Goal: Task Accomplishment & Management: Manage account settings

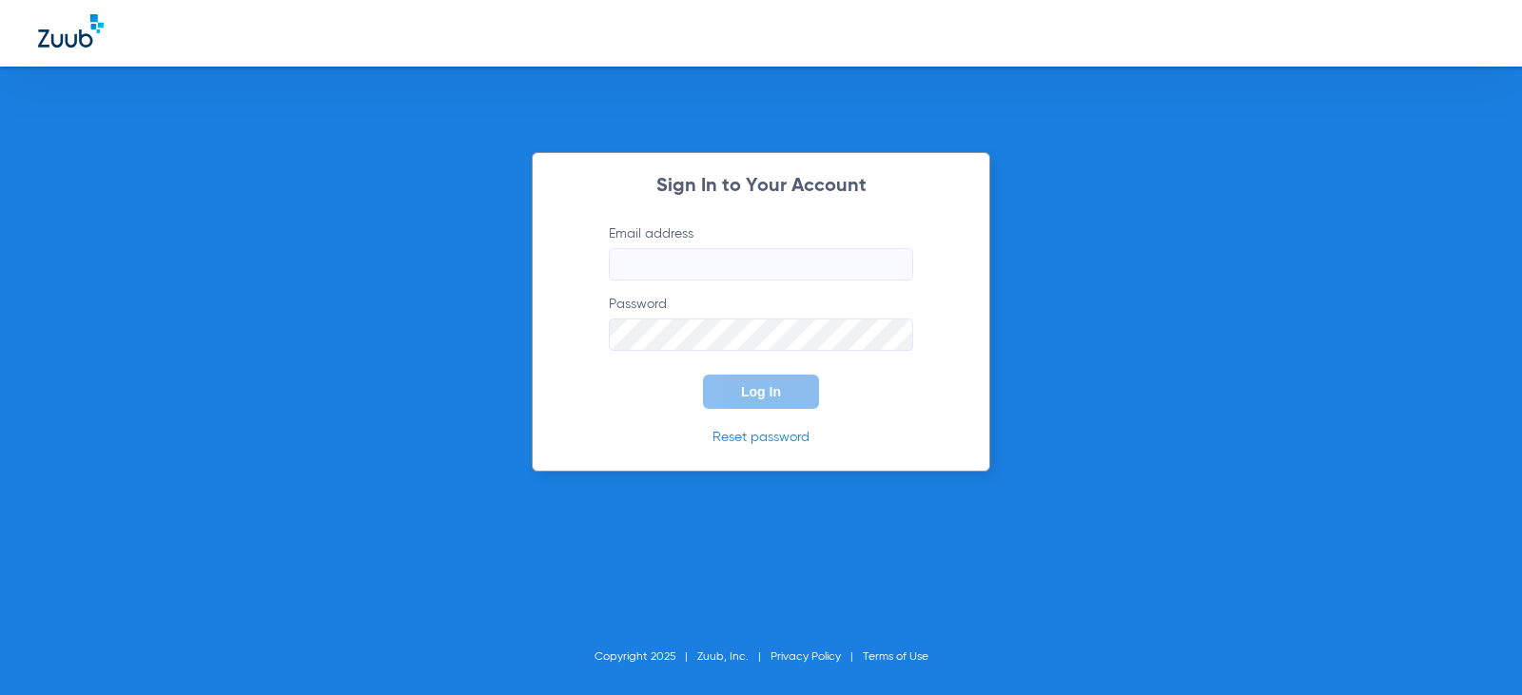
type input "[EMAIL_ADDRESS][DOMAIN_NAME]"
click at [781, 398] on button "Log In" at bounding box center [761, 392] width 116 height 34
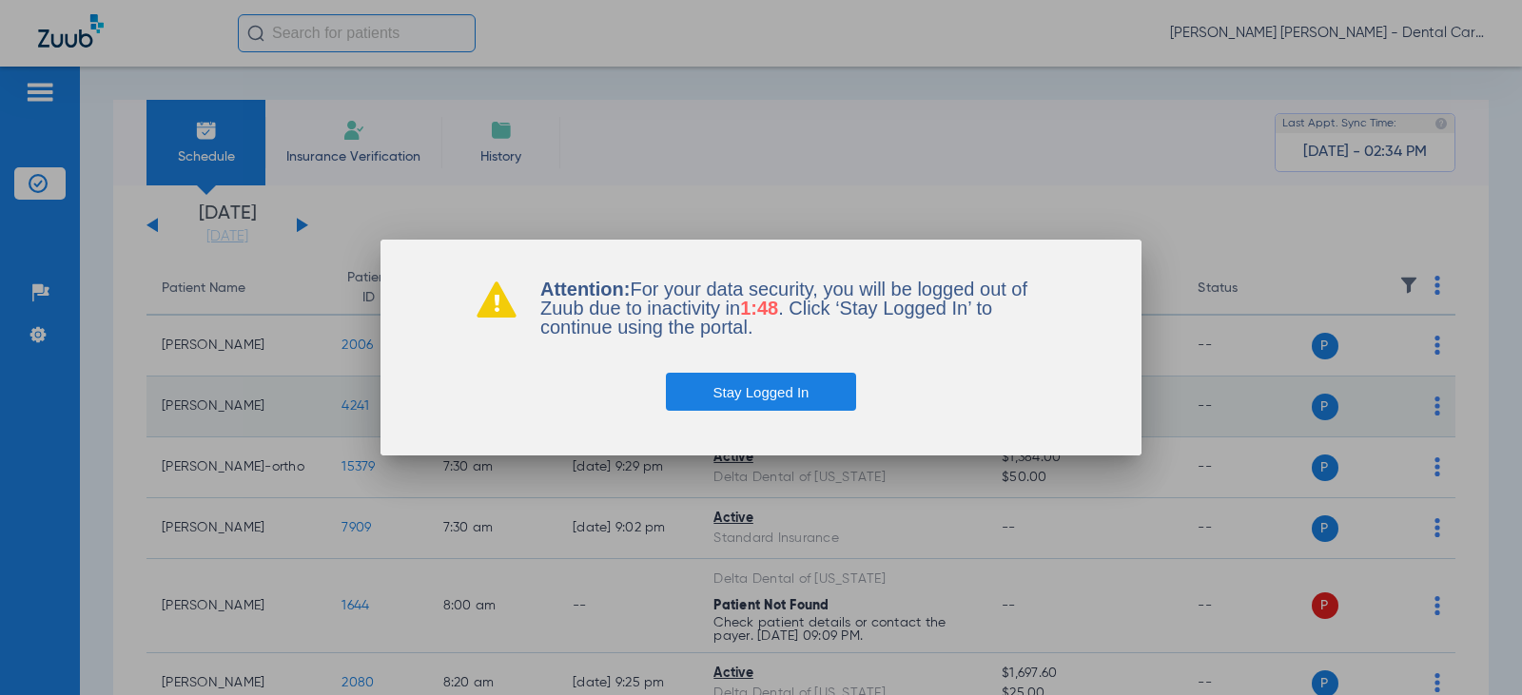
drag, startPoint x: 731, startPoint y: 398, endPoint x: 755, endPoint y: 393, distance: 24.4
click at [731, 398] on button "Stay Logged In" at bounding box center [761, 392] width 191 height 38
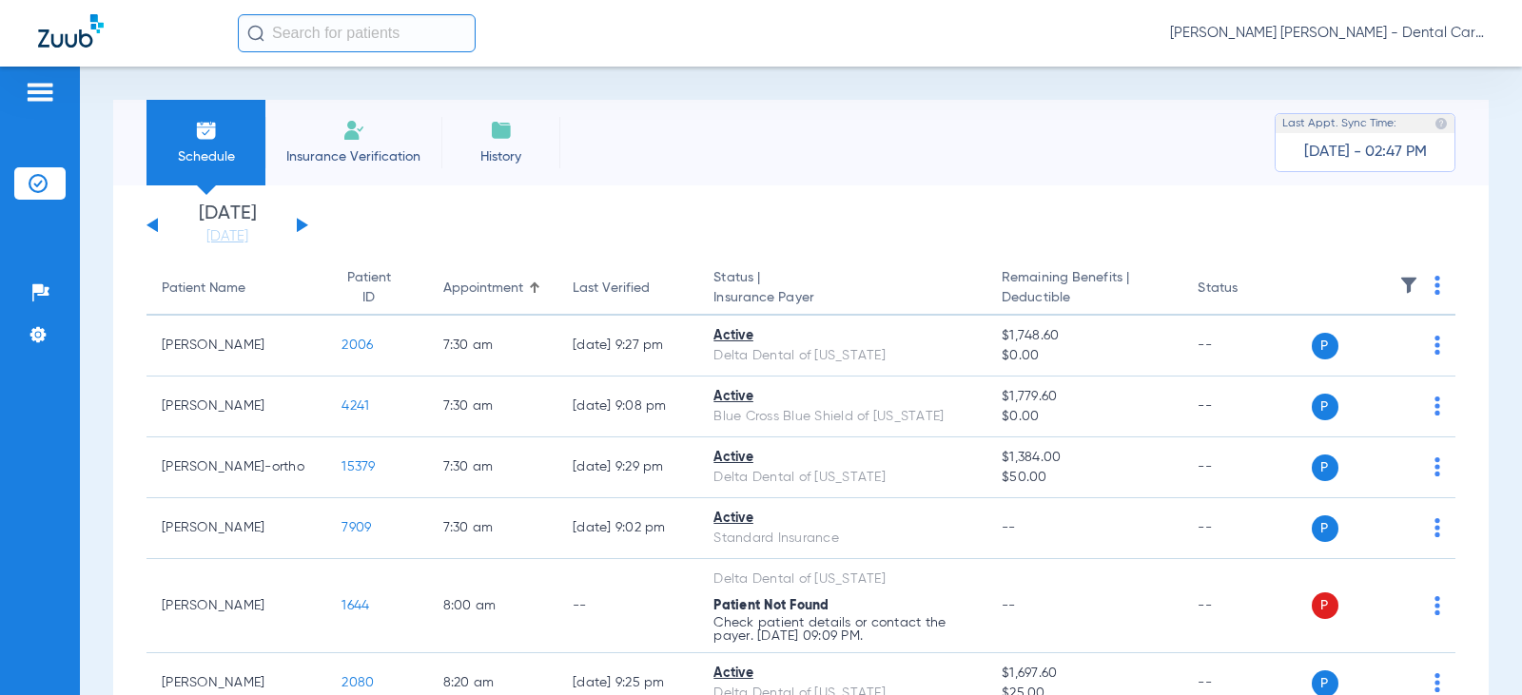
click at [304, 223] on div "[DATE] [DATE] [DATE] [DATE] [DATE] [DATE] [DATE] [DATE] [DATE] [DATE] [DATE] [D…" at bounding box center [227, 225] width 162 height 42
click at [300, 222] on button at bounding box center [302, 225] width 11 height 14
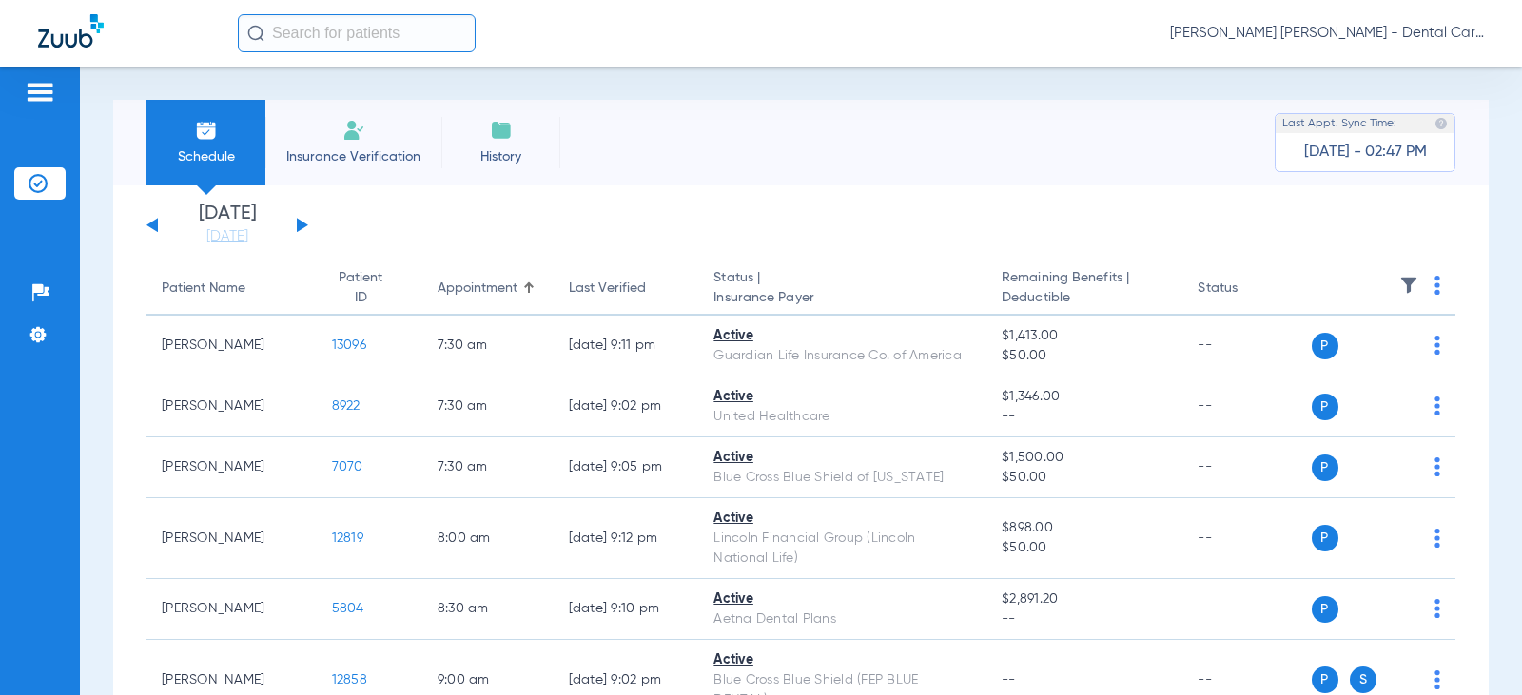
click at [302, 224] on button at bounding box center [302, 225] width 11 height 14
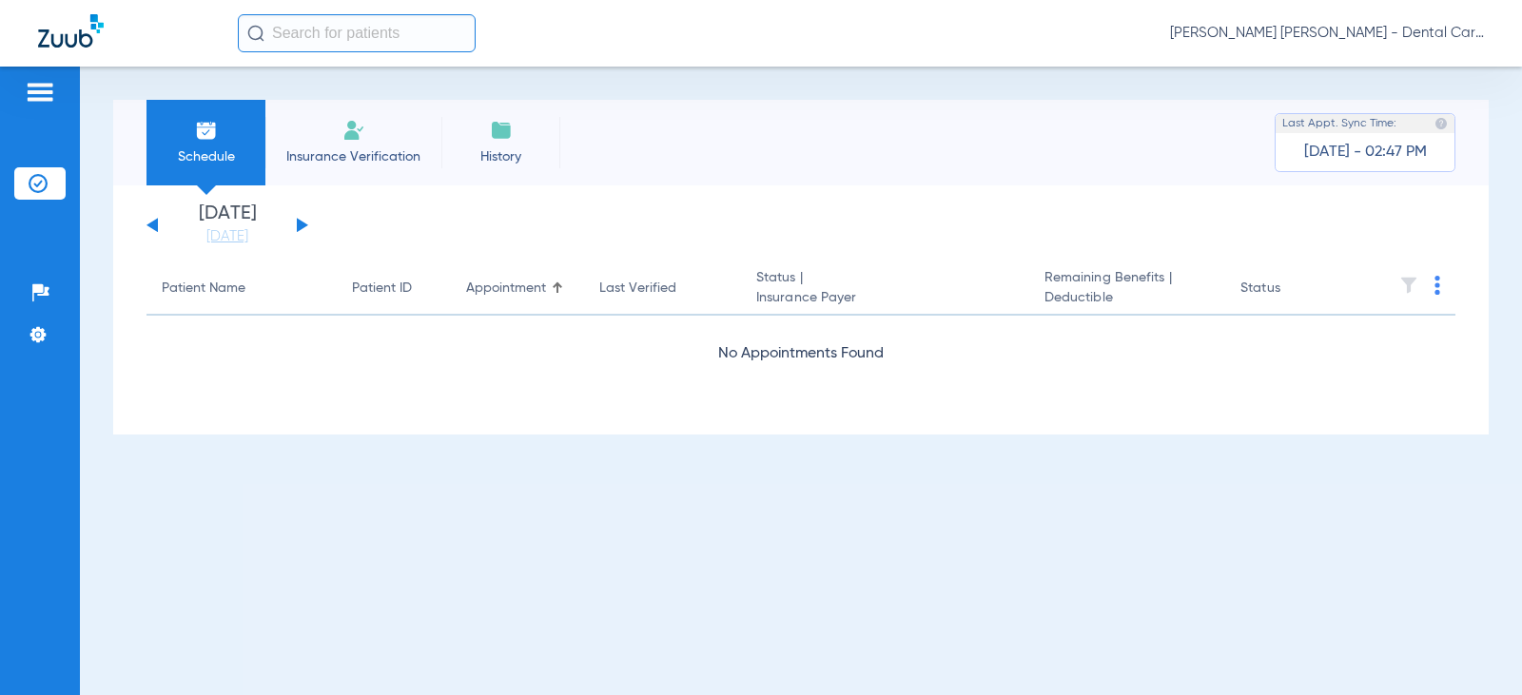
click at [301, 220] on div "[DATE] [DATE] [DATE] [DATE] [DATE] [DATE] [DATE] [DATE] [DATE] [DATE] [DATE] [D…" at bounding box center [227, 225] width 162 height 42
click at [300, 225] on button at bounding box center [302, 225] width 11 height 14
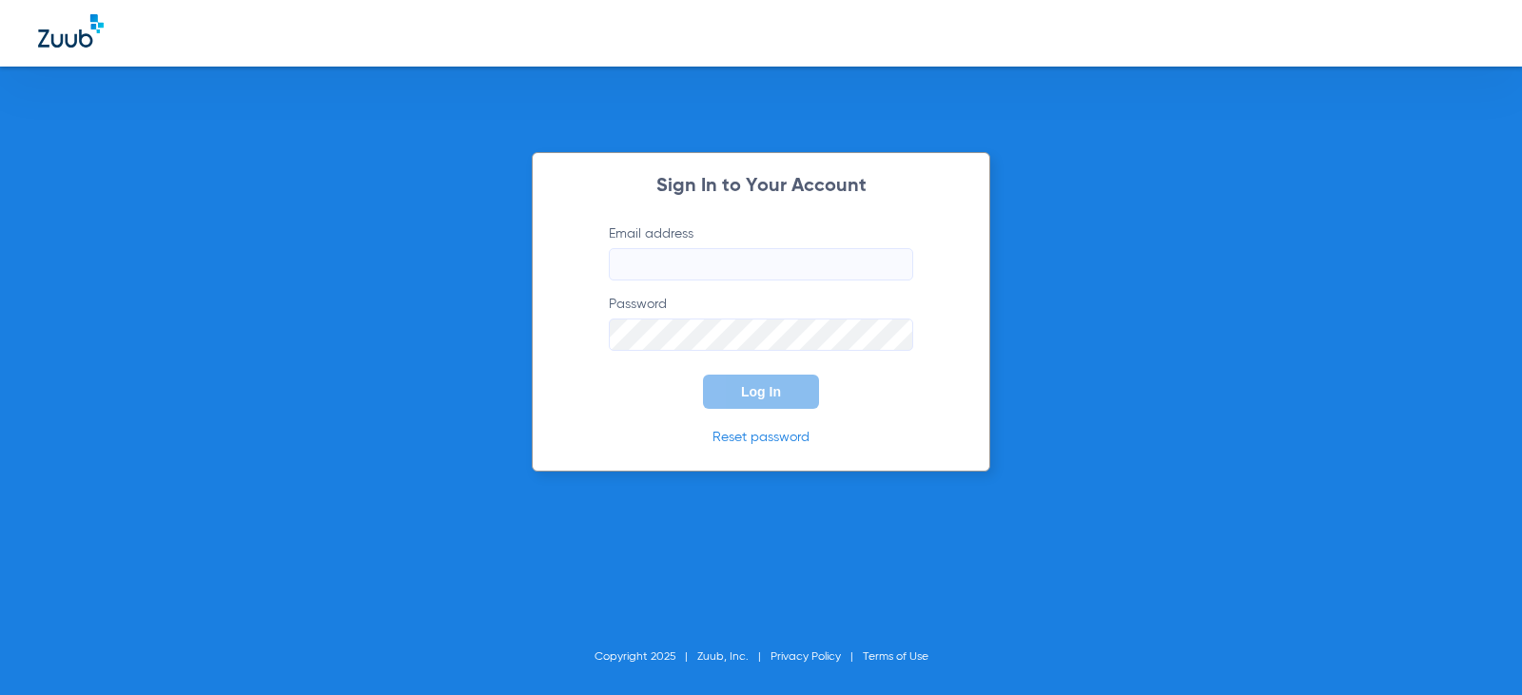
type input "[EMAIL_ADDRESS][DOMAIN_NAME]"
click at [742, 398] on span "Log In" at bounding box center [761, 391] width 40 height 15
